Goal: Task Accomplishment & Management: Manage account settings

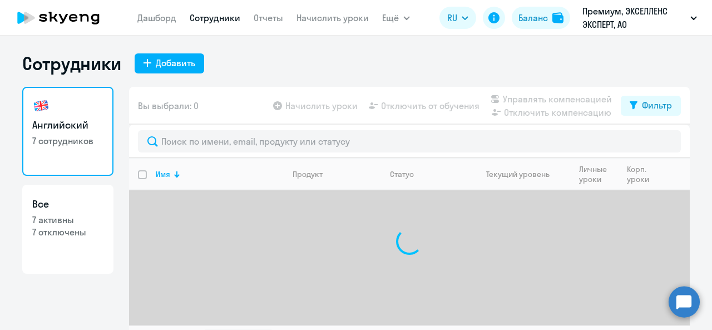
select select "30"
click at [307, 105] on app-table-action-button "Начислить уроки" at bounding box center [314, 105] width 87 height 13
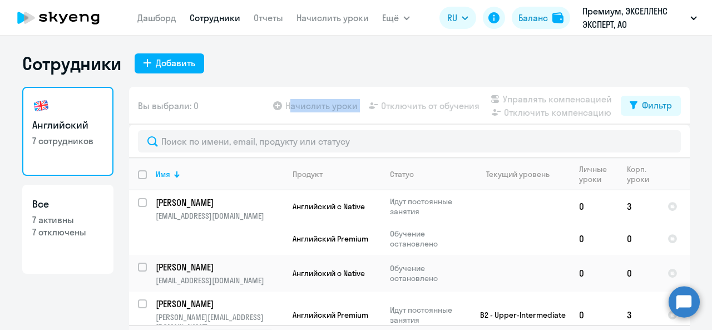
click at [307, 105] on app-table-action-button "Начислить уроки" at bounding box center [314, 105] width 87 height 13
click at [268, 110] on div "Вы выбрали: 0 Начислить уроки Отключить от обучения Управлять компенсацией Откл…" at bounding box center [409, 106] width 561 height 38
click at [274, 105] on app-table-action-button "Начислить уроки" at bounding box center [314, 105] width 87 height 13
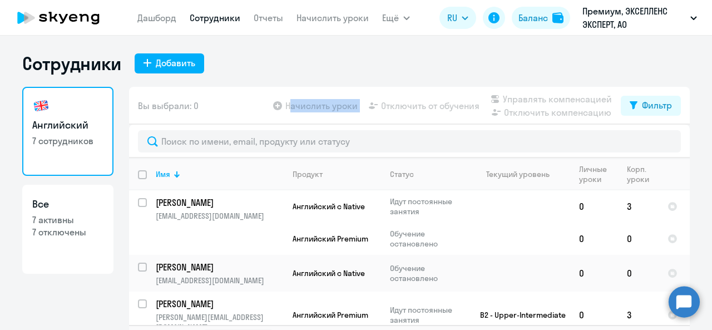
click at [274, 105] on app-table-action-button "Начислить уроки" at bounding box center [314, 105] width 87 height 13
click at [382, 17] on span "Ещё" at bounding box center [390, 17] width 17 height 13
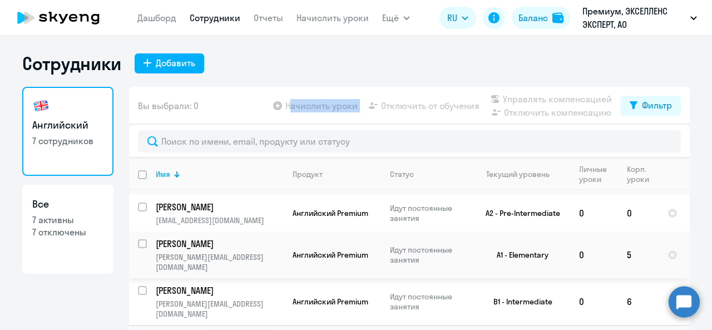
scroll to position [26, 0]
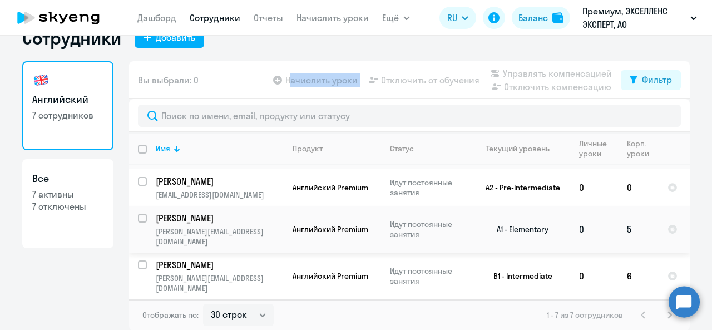
click at [267, 243] on p "[PERSON_NAME][EMAIL_ADDRESS][DOMAIN_NAME]" at bounding box center [219, 237] width 127 height 20
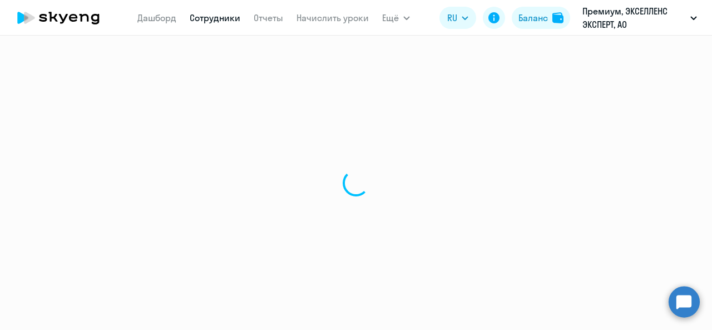
select select "english"
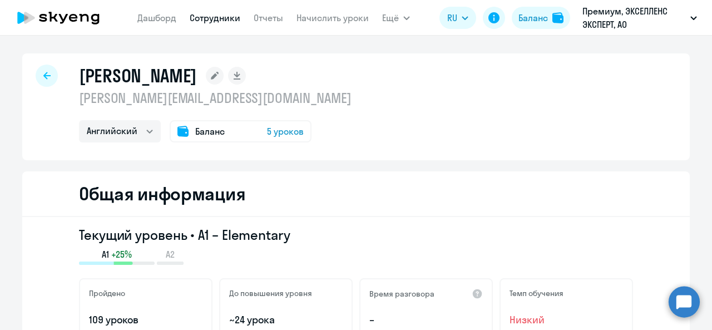
click at [28, 72] on div "[PERSON_NAME] [PERSON_NAME][EMAIL_ADDRESS][DOMAIN_NAME] Английский Баланс 5 уро…" at bounding box center [356, 106] width 668 height 107
click at [49, 71] on div at bounding box center [47, 76] width 22 height 22
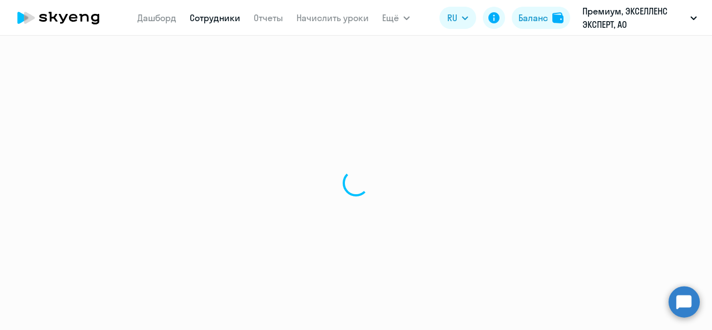
select select "30"
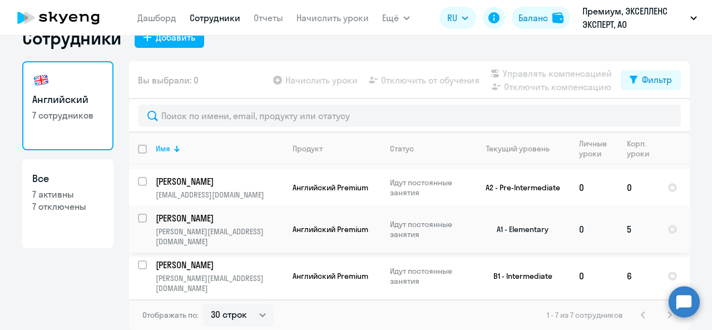
scroll to position [204, 0]
click at [348, 284] on td "Английский Premium" at bounding box center [332, 276] width 97 height 47
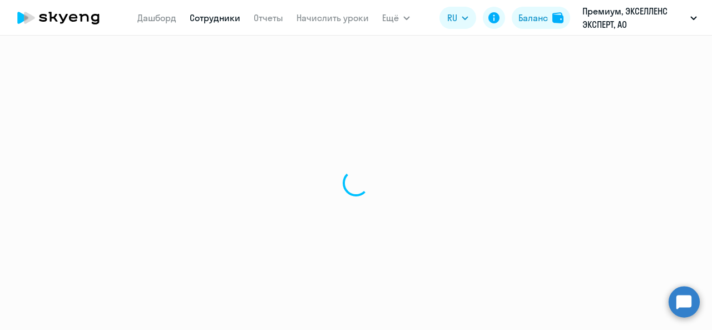
select select "english"
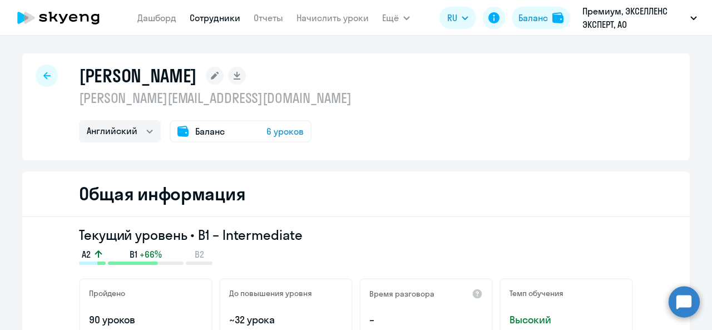
click at [250, 130] on div "Баланс 6 уроков" at bounding box center [241, 131] width 142 height 22
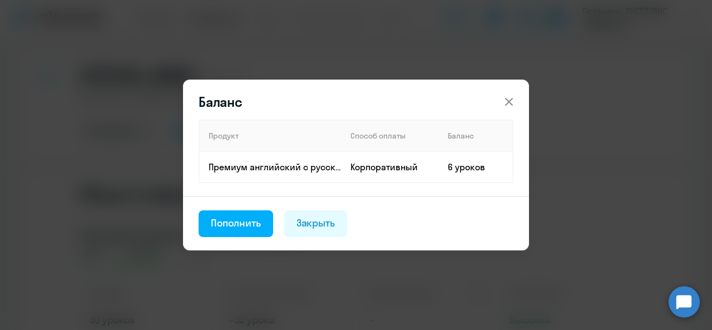
click at [509, 105] on icon at bounding box center [509, 101] width 13 height 13
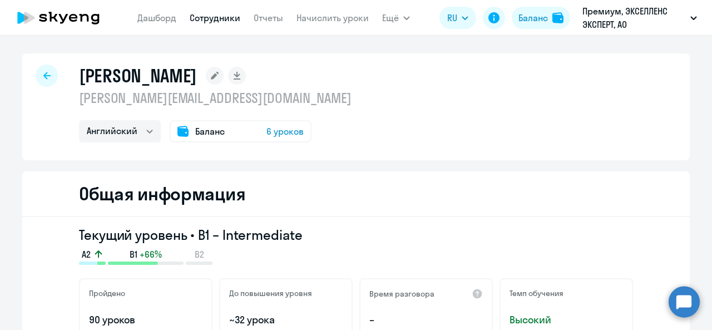
click at [37, 80] on div at bounding box center [47, 76] width 22 height 22
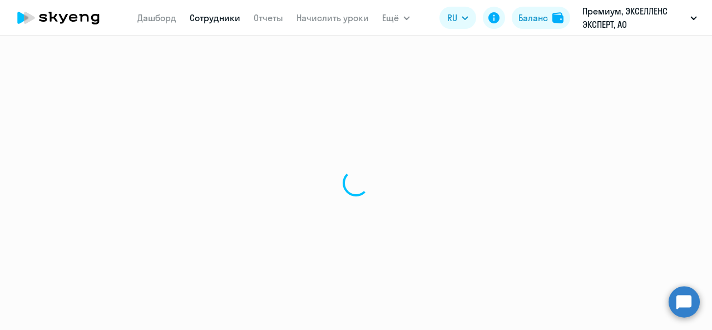
select select "30"
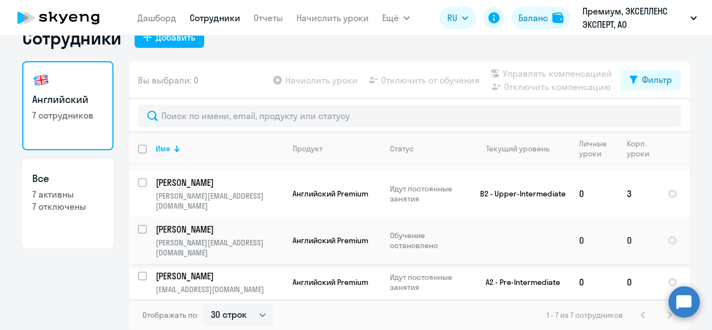
scroll to position [111, 0]
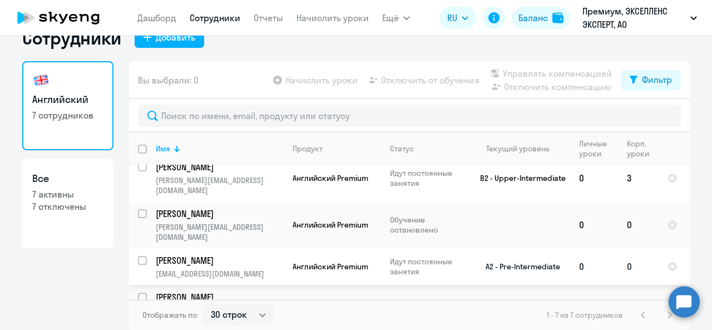
click at [252, 267] on p "[PERSON_NAME]" at bounding box center [219, 260] width 126 height 12
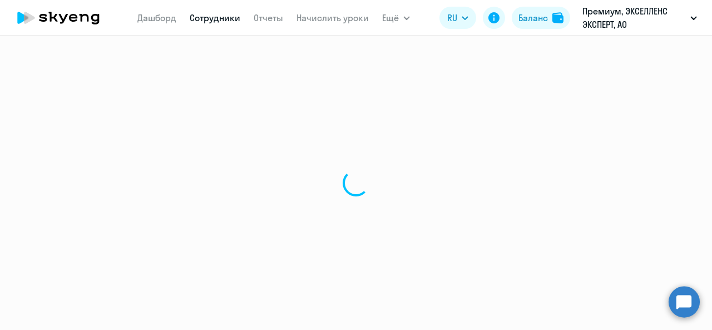
select select "english"
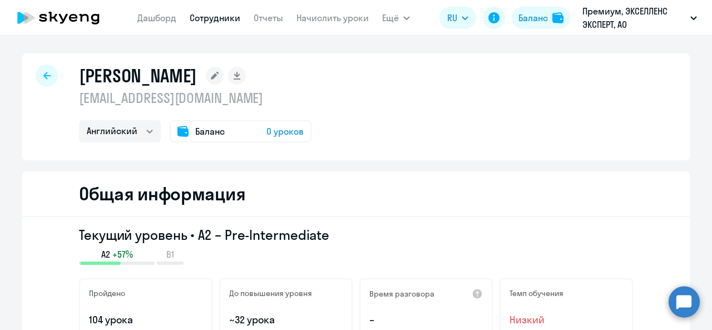
click at [196, 127] on span "Баланс" at bounding box center [209, 131] width 29 height 13
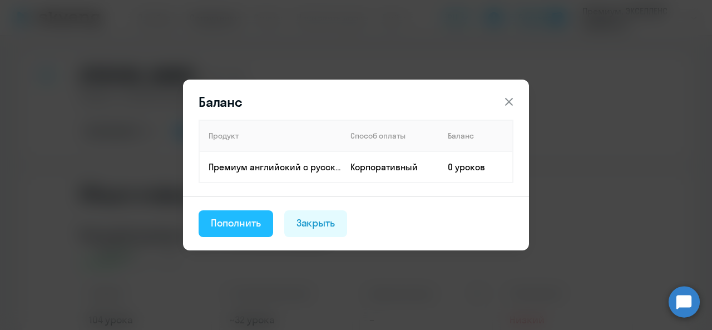
click at [246, 230] on div "Пополнить" at bounding box center [236, 223] width 50 height 14
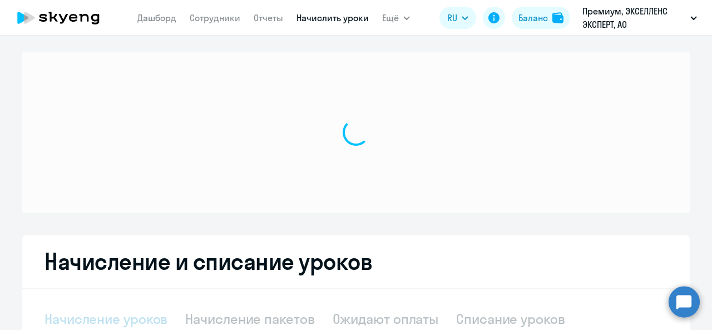
select select "10"
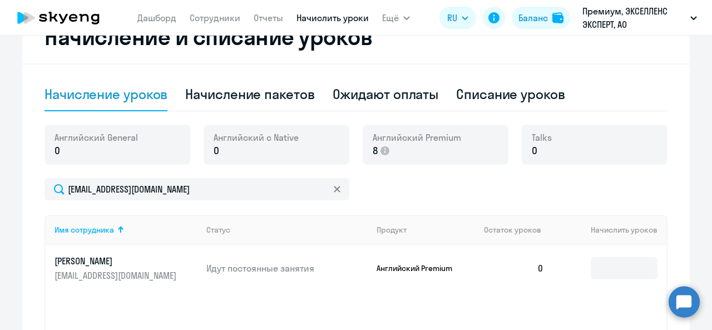
scroll to position [445, 0]
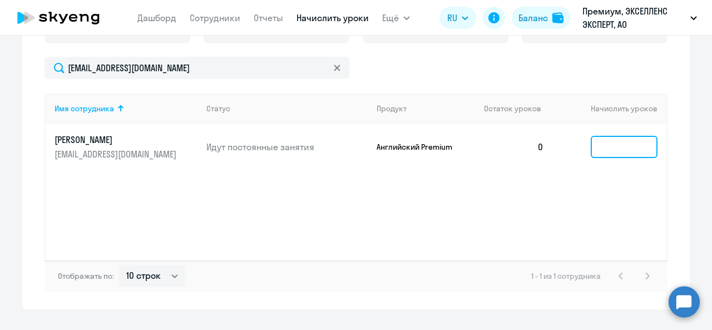
click at [591, 158] on input at bounding box center [624, 147] width 67 height 22
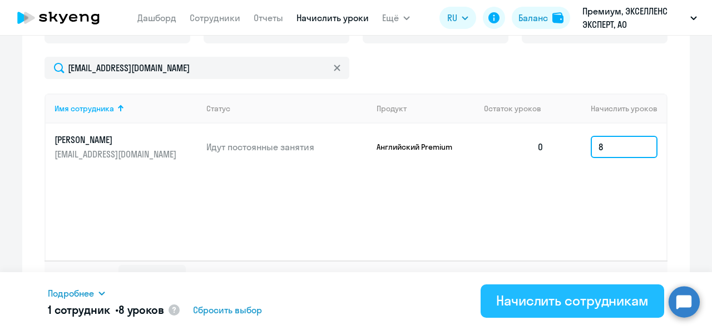
type input "8"
click at [562, 305] on div "Начислить сотрудникам" at bounding box center [572, 301] width 152 height 18
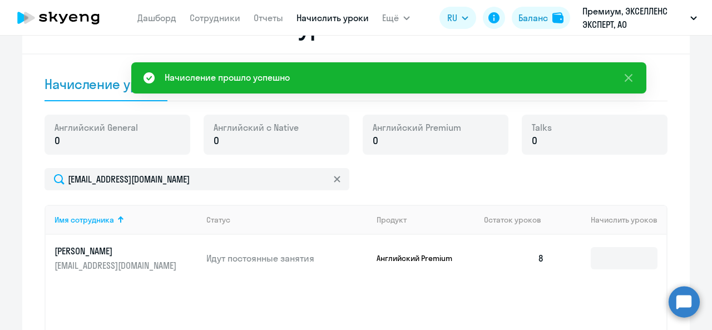
scroll to position [111, 0]
